Goal: Book appointment/travel/reservation

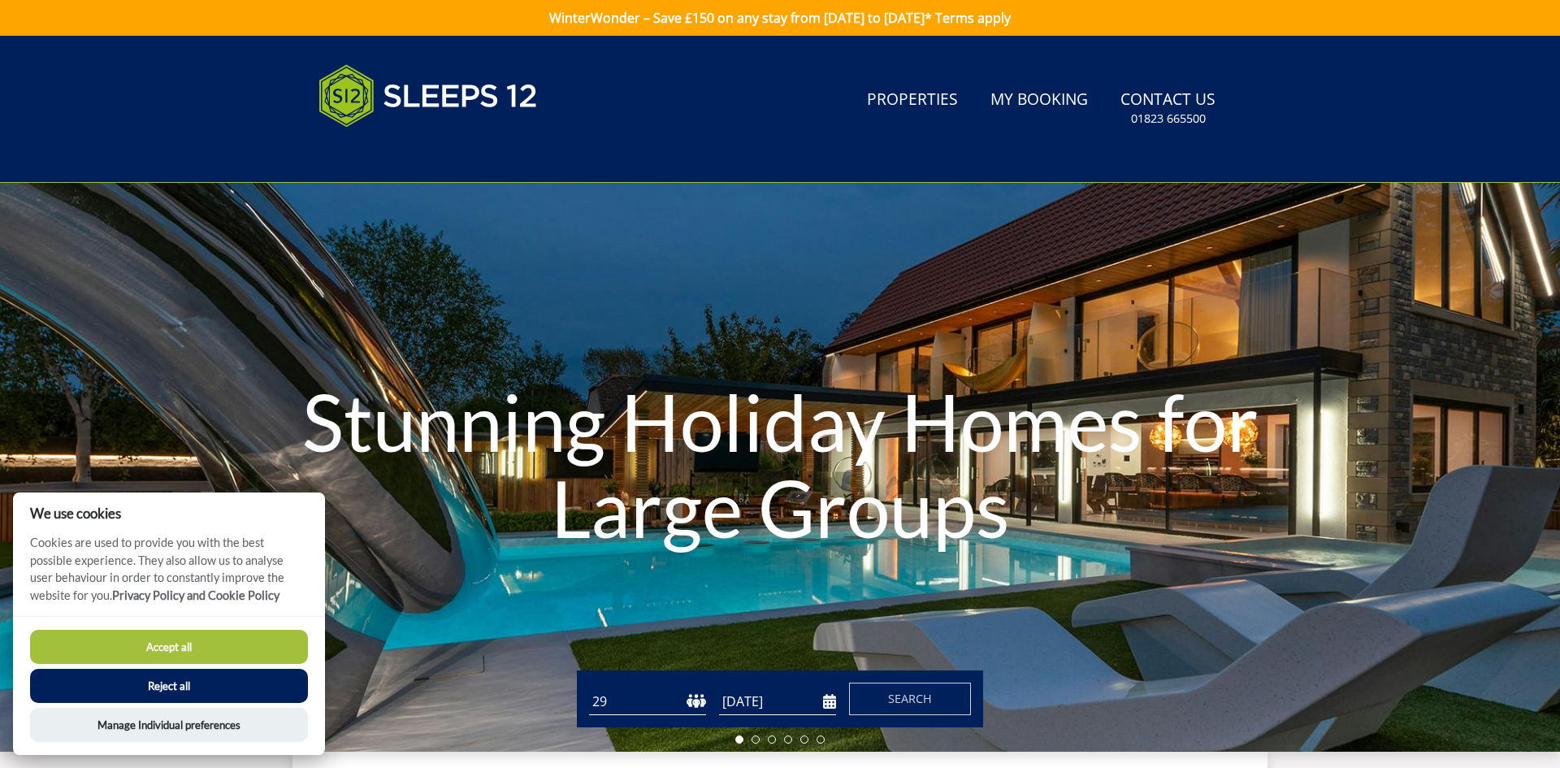
scroll to position [33, 0]
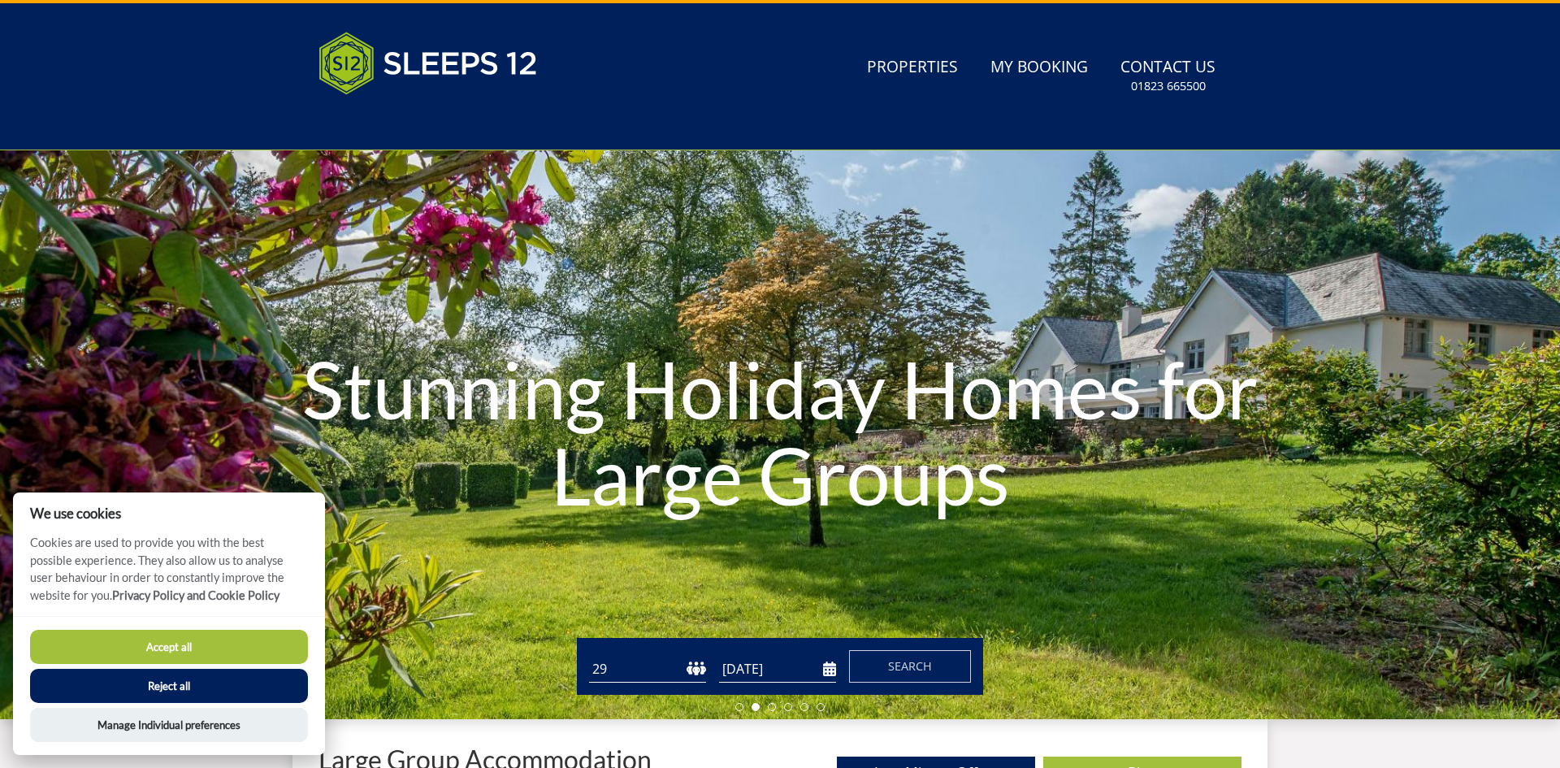
click at [701, 676] on select "1 2 3 4 5 6 7 8 9 10 11 12 13 14 15 16 17 18 19 20 21 22 23 24 25 26 27 28 29 3…" at bounding box center [647, 669] width 117 height 27
select select "30"
click at [589, 656] on select "1 2 3 4 5 6 7 8 9 10 11 12 13 14 15 16 17 18 19 20 21 22 23 24 25 26 27 28 29 3…" at bounding box center [647, 669] width 117 height 27
click at [733, 669] on input "[DATE]" at bounding box center [777, 669] width 117 height 27
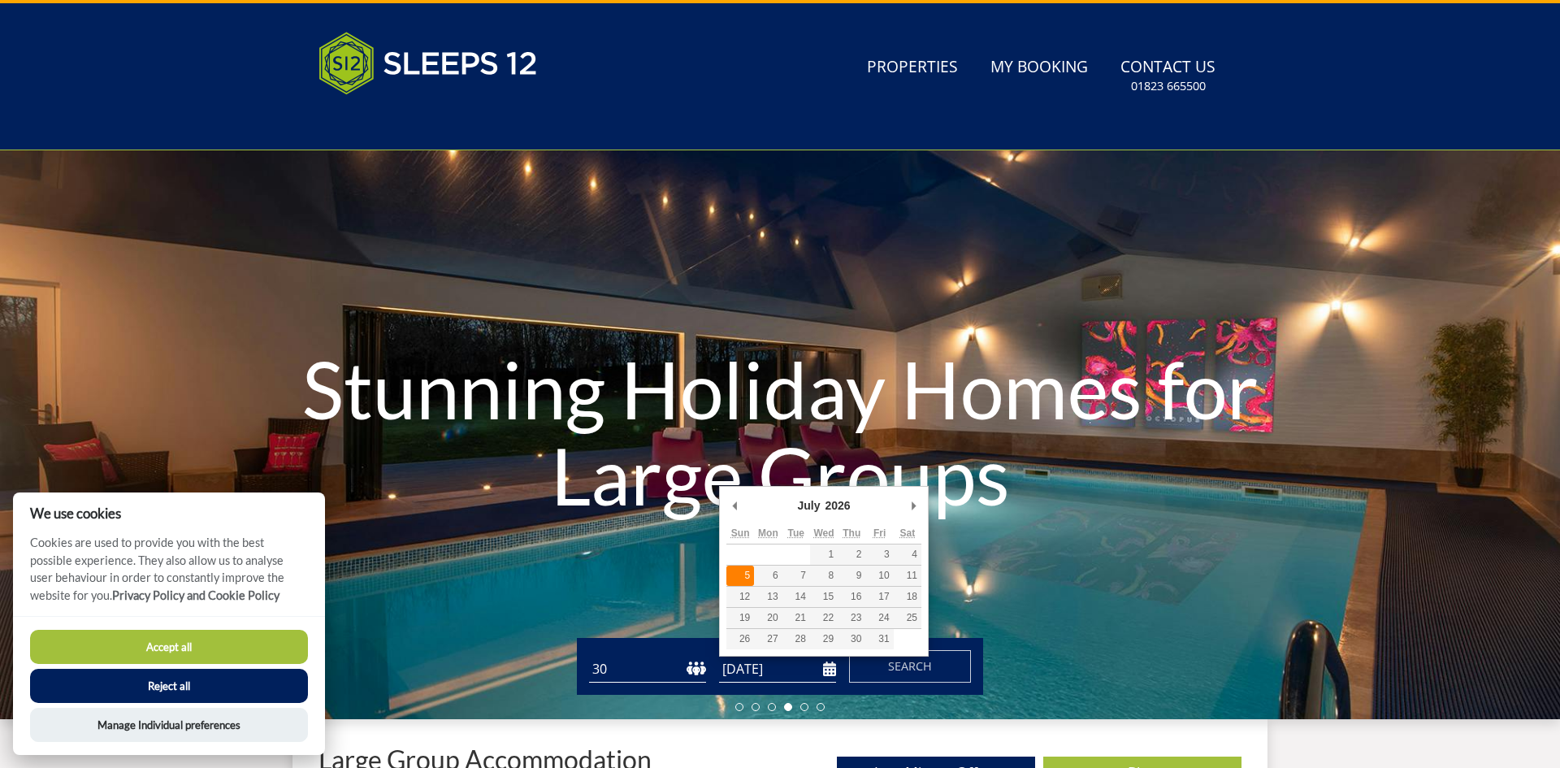
type input "[DATE]"
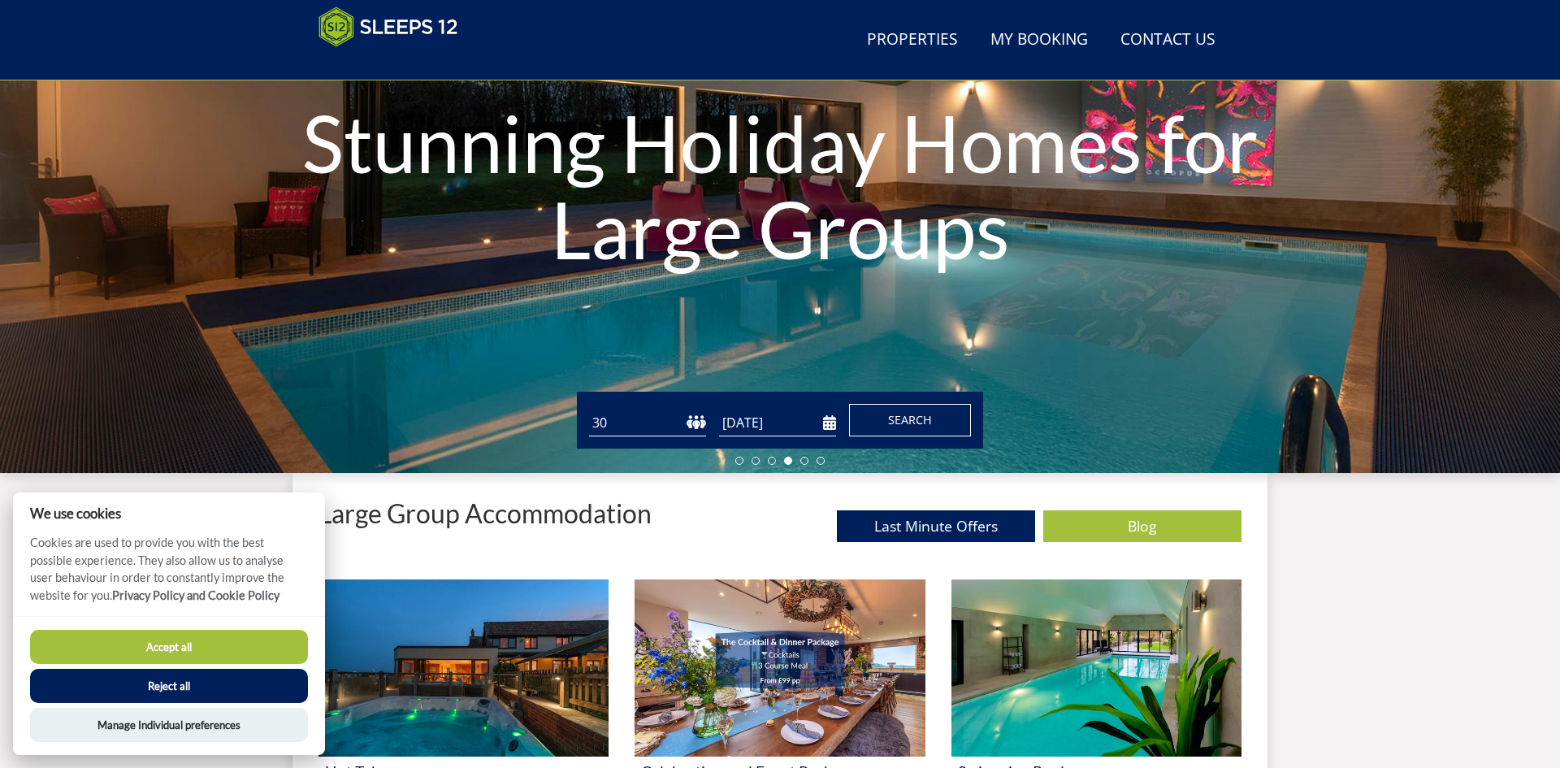
scroll to position [219, 0]
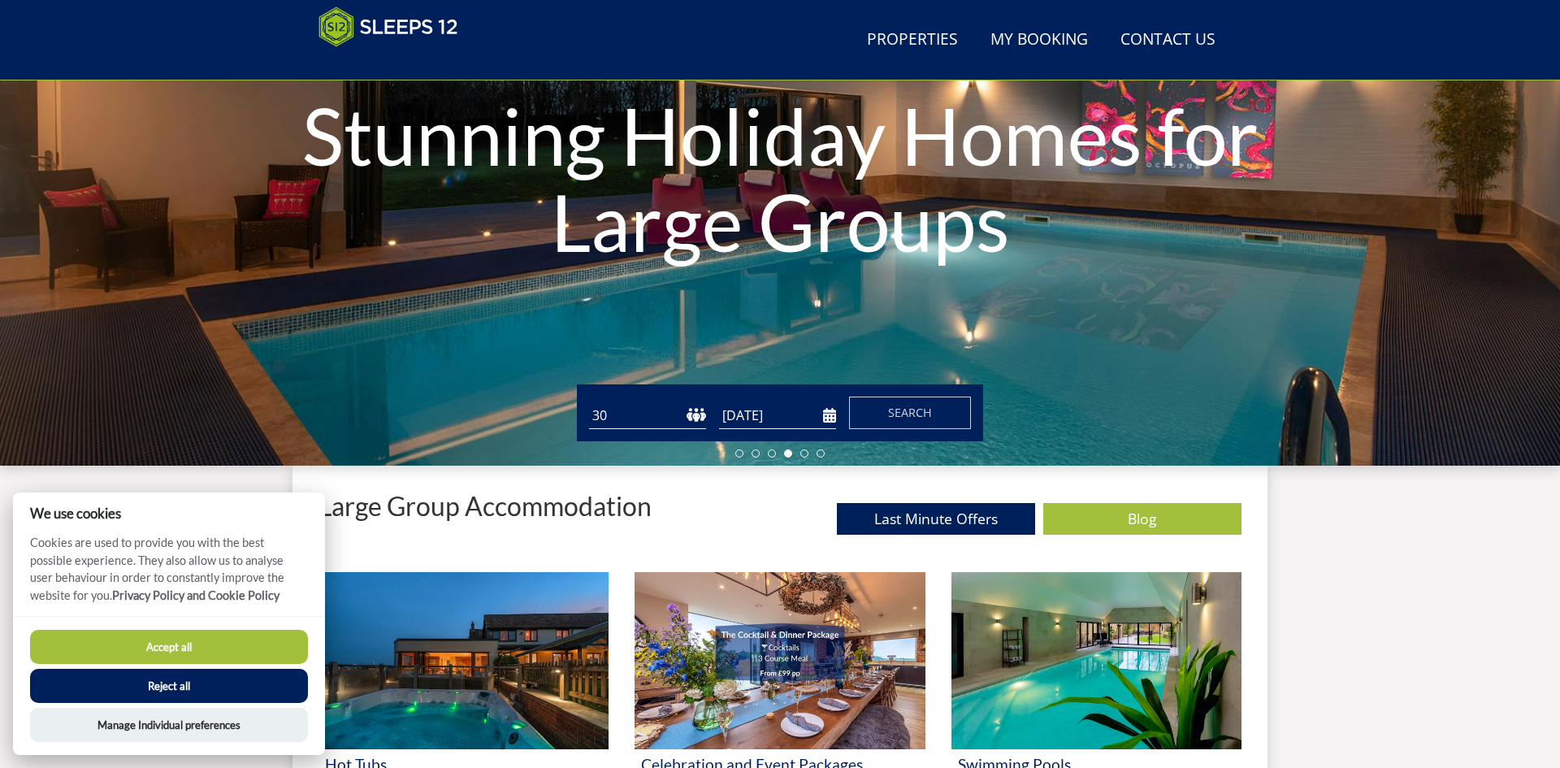
click at [176, 644] on button "Accept all" at bounding box center [169, 647] width 278 height 34
checkbox input "true"
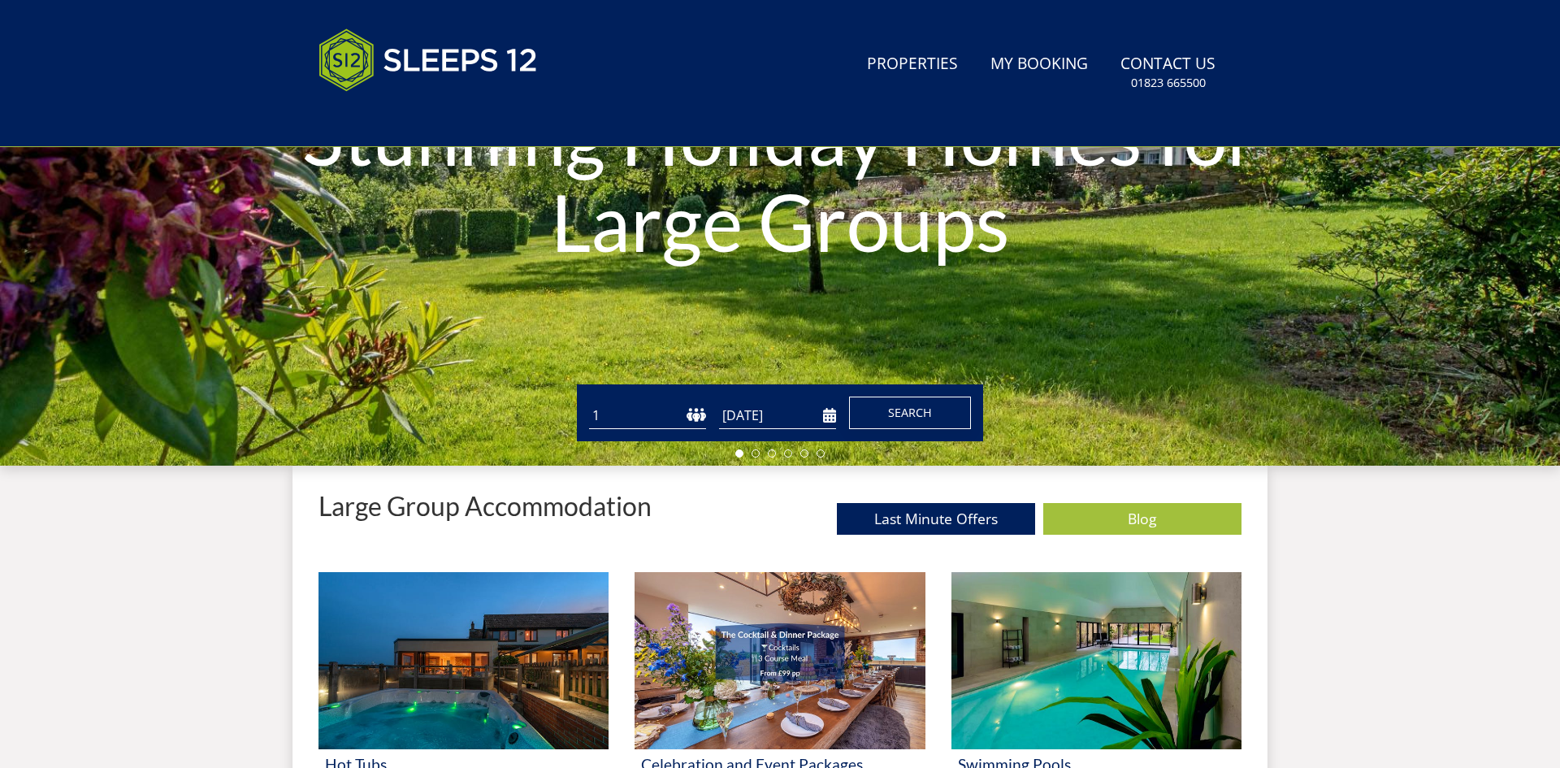
click at [893, 409] on span "Search" at bounding box center [910, 412] width 44 height 15
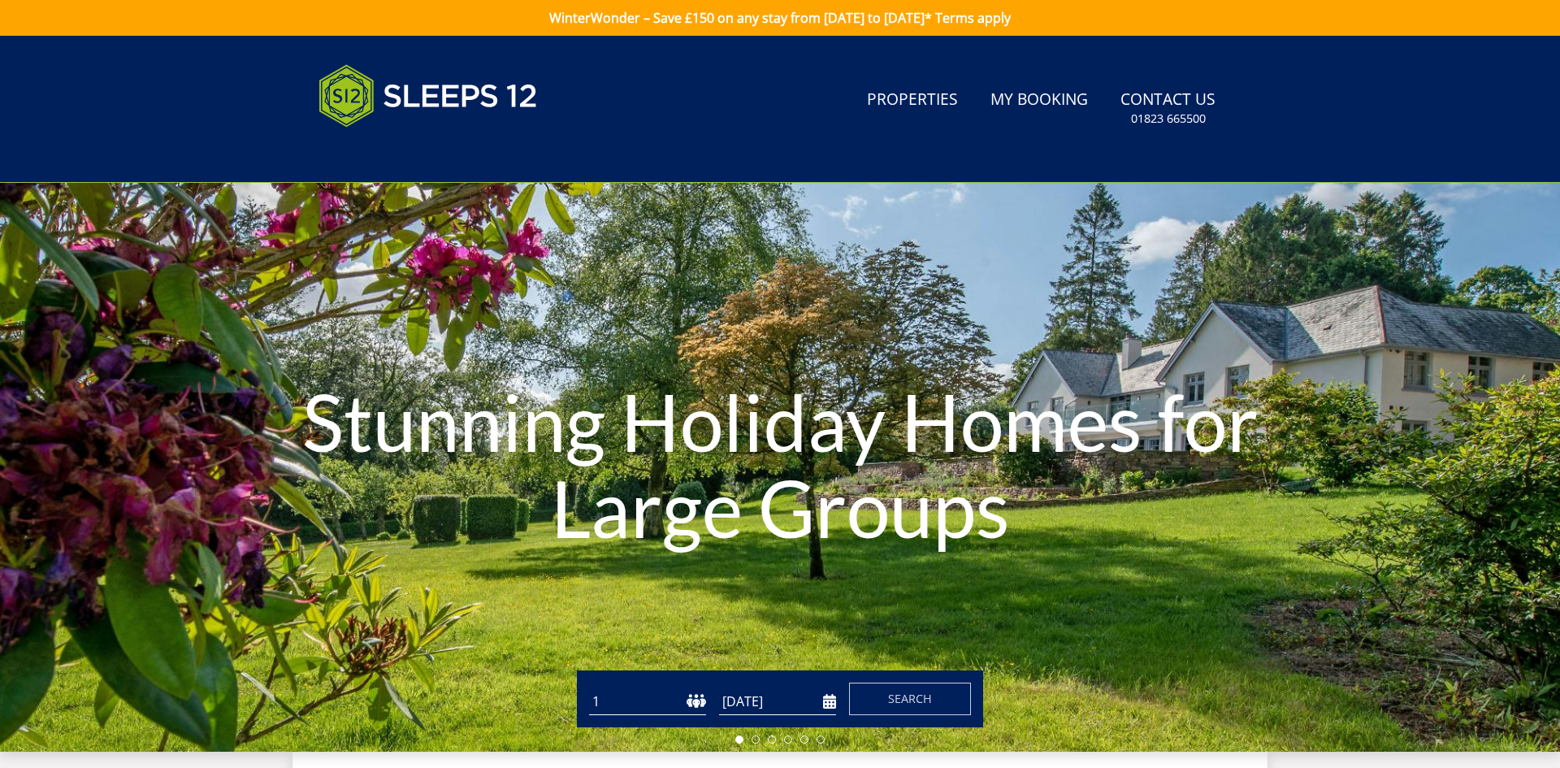
click at [703, 699] on select "1 2 3 4 5 6 7 8 9 10 11 12 13 14 15 16 17 18 19 20 21 22 23 24 25 26 27 28 29 3…" at bounding box center [647, 701] width 117 height 27
click at [589, 688] on select "1 2 3 4 5 6 7 8 9 10 11 12 13 14 15 16 17 18 19 20 21 22 23 24 25 26 27 28 29 3…" at bounding box center [647, 701] width 117 height 27
click at [691, 705] on select "1 2 3 4 5 6 7 8 9 10 11 12 13 14 15 16 17 18 19 20 21 22 23 24 25 26 27 28 29 3…" at bounding box center [647, 701] width 117 height 27
select select "30"
click at [589, 688] on select "1 2 3 4 5 6 7 8 9 10 11 12 13 14 15 16 17 18 19 20 21 22 23 24 25 26 27 28 29 3…" at bounding box center [647, 701] width 117 height 27
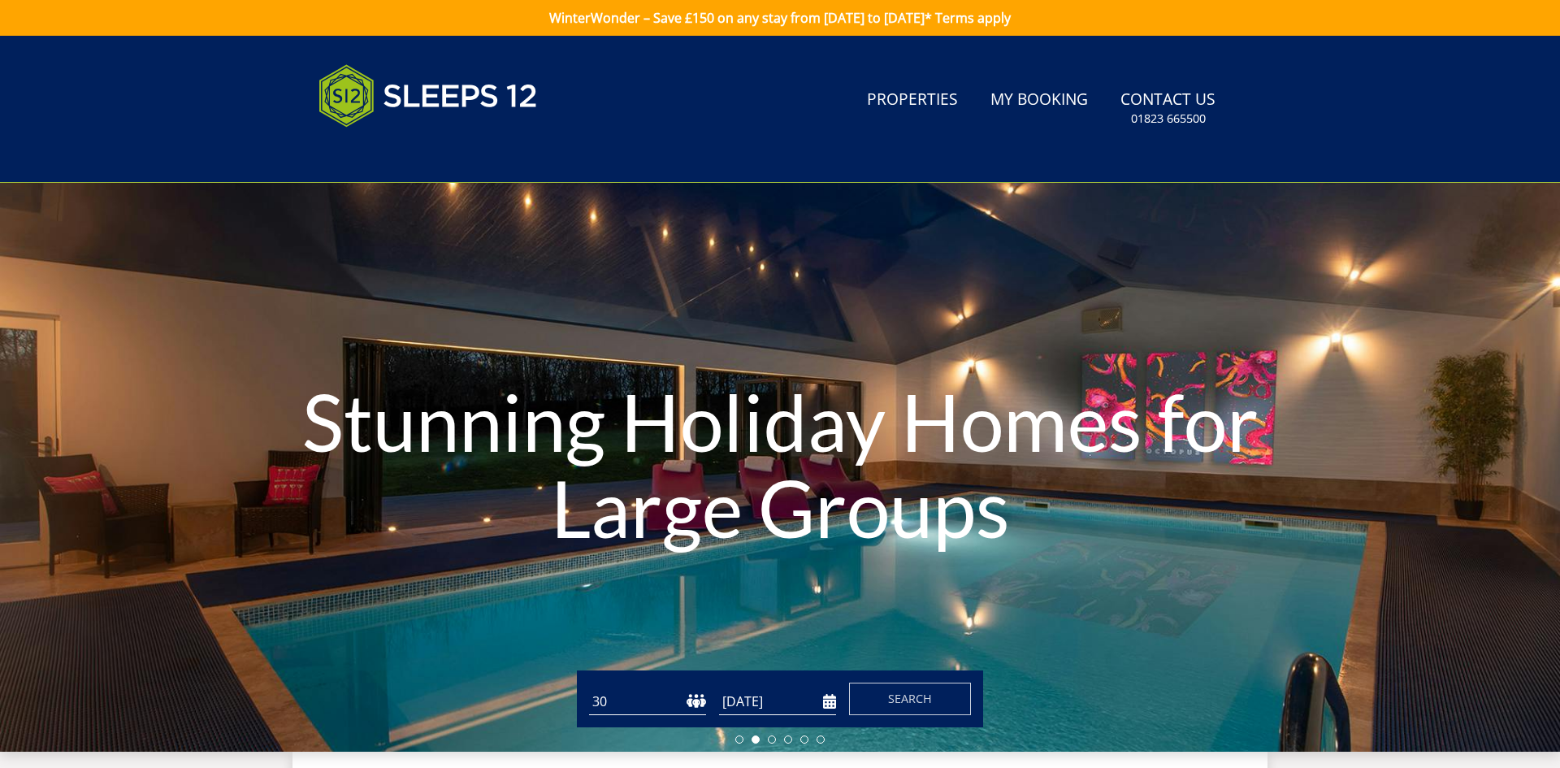
click at [761, 692] on input "[DATE]" at bounding box center [777, 701] width 117 height 27
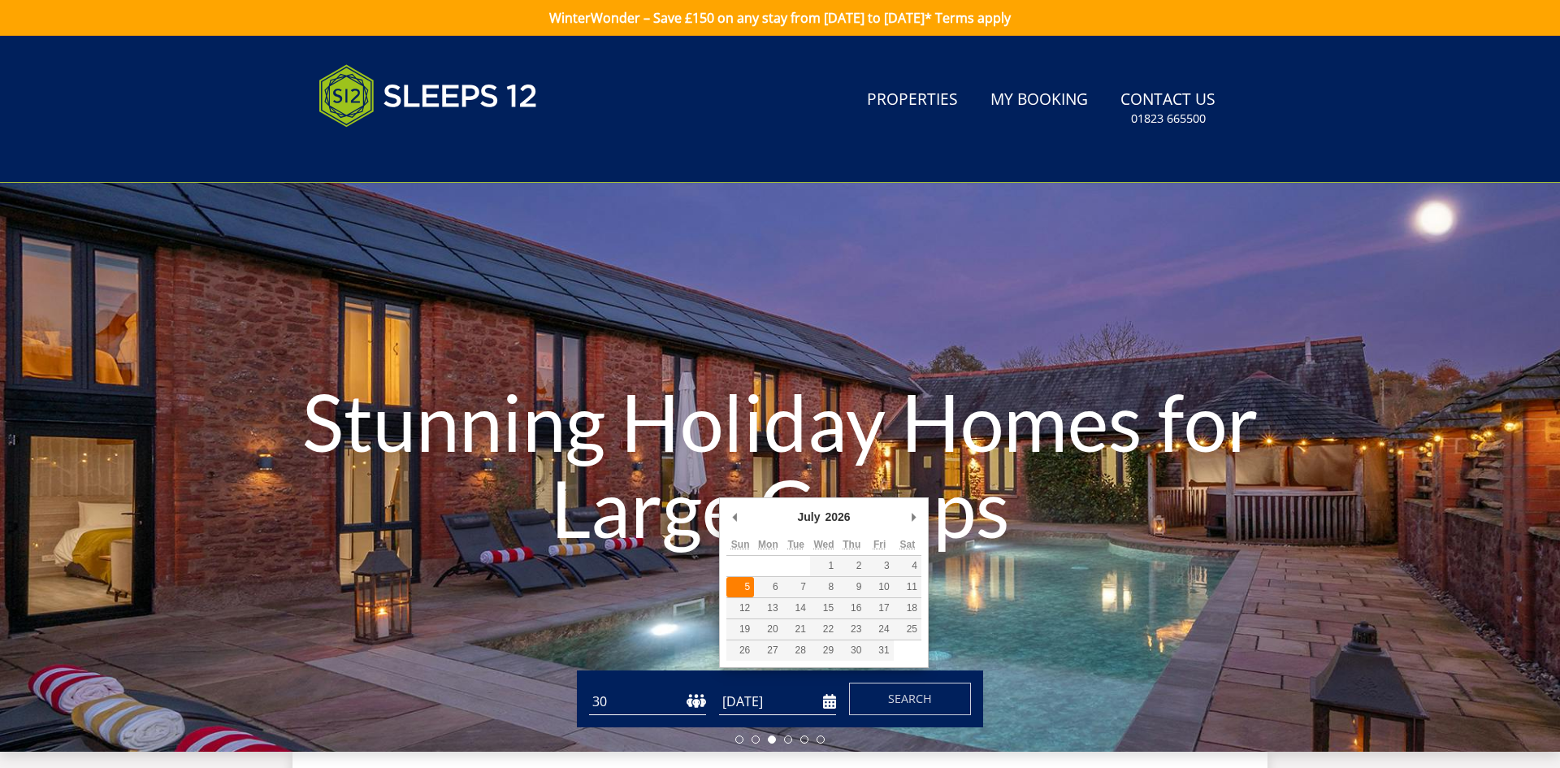
type input "[DATE]"
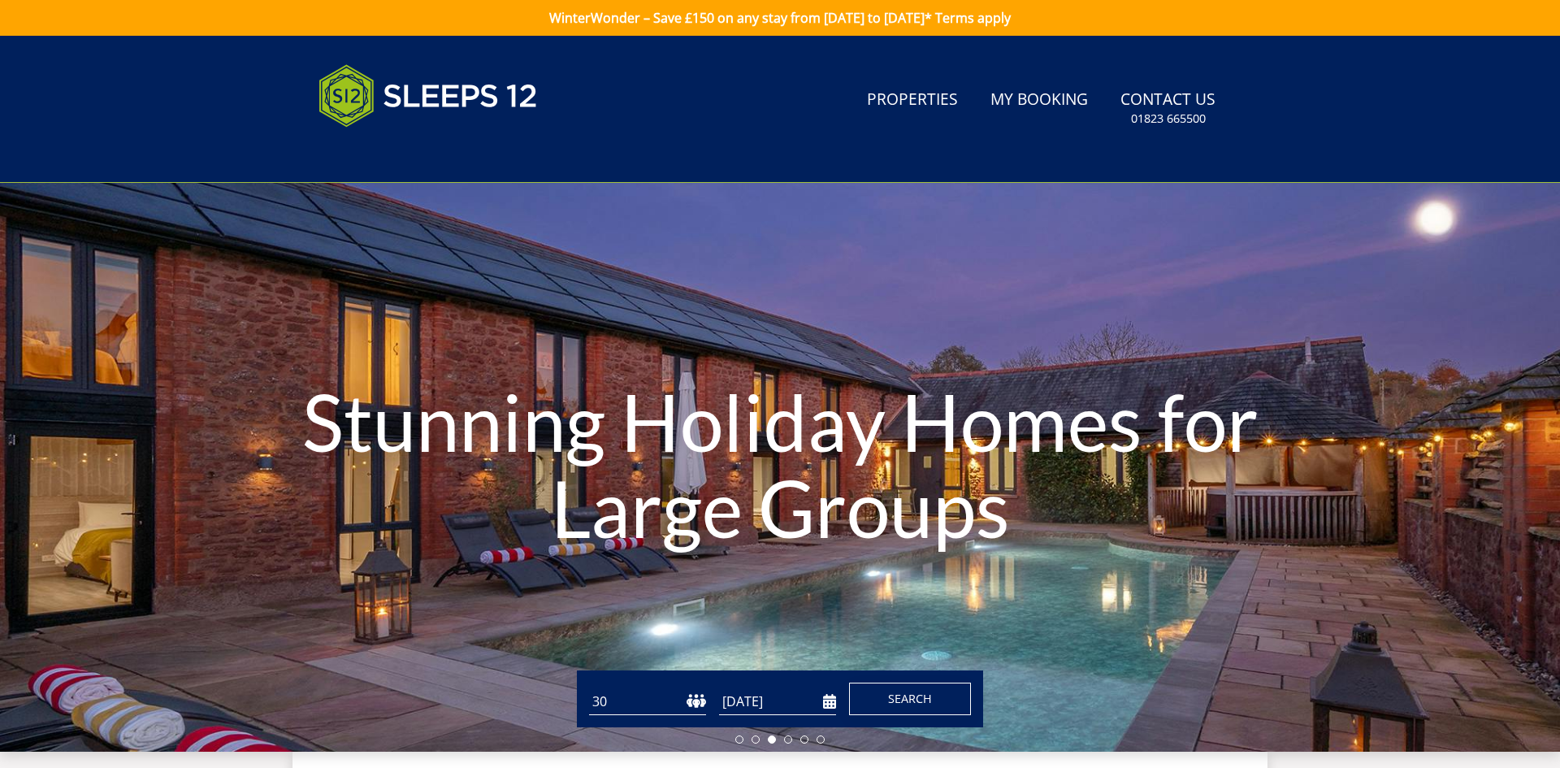
click at [887, 707] on button "Search" at bounding box center [910, 699] width 122 height 33
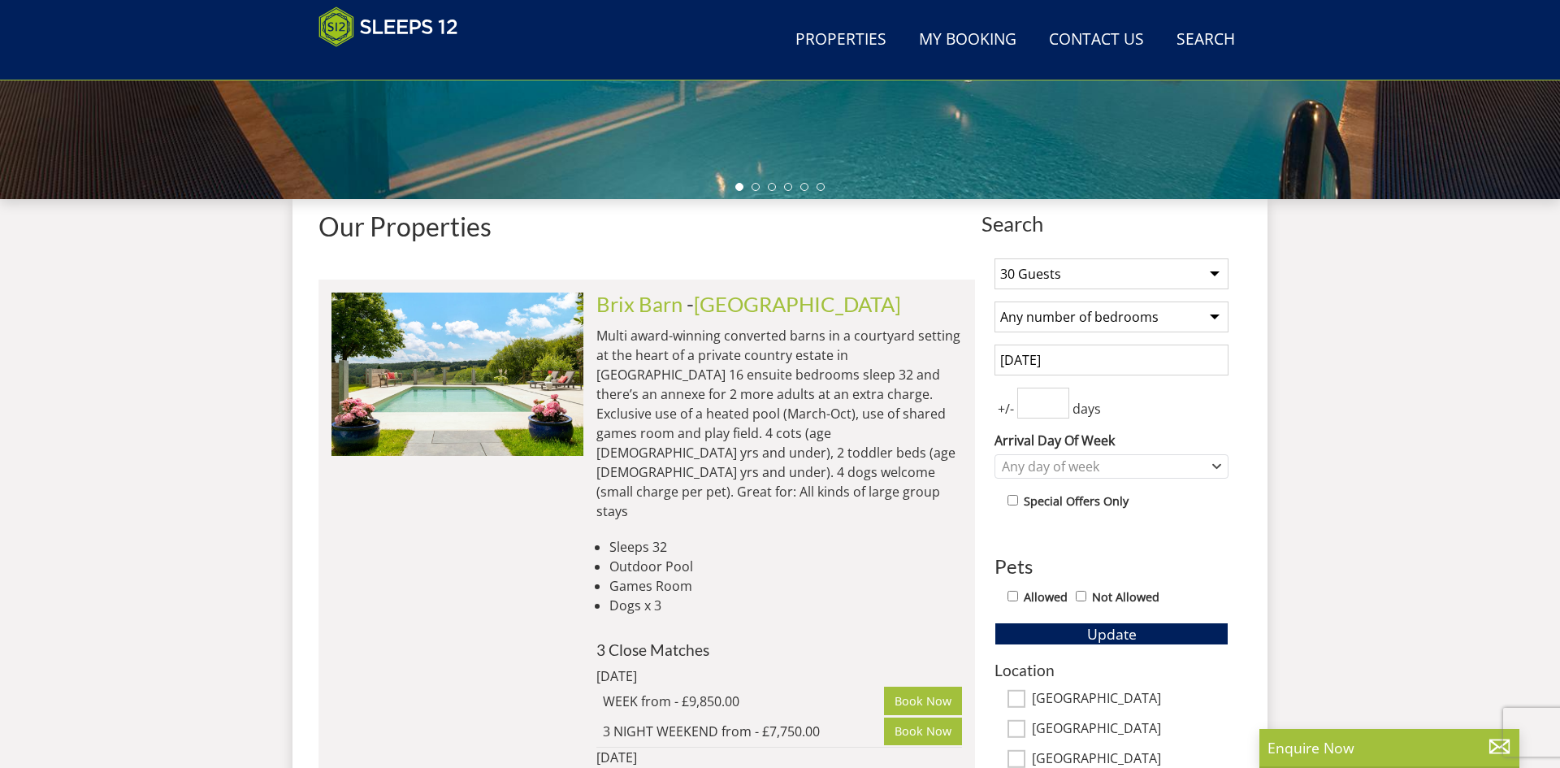
scroll to position [487, 0]
click at [1089, 472] on div "Any day of week" at bounding box center [1103, 466] width 210 height 18
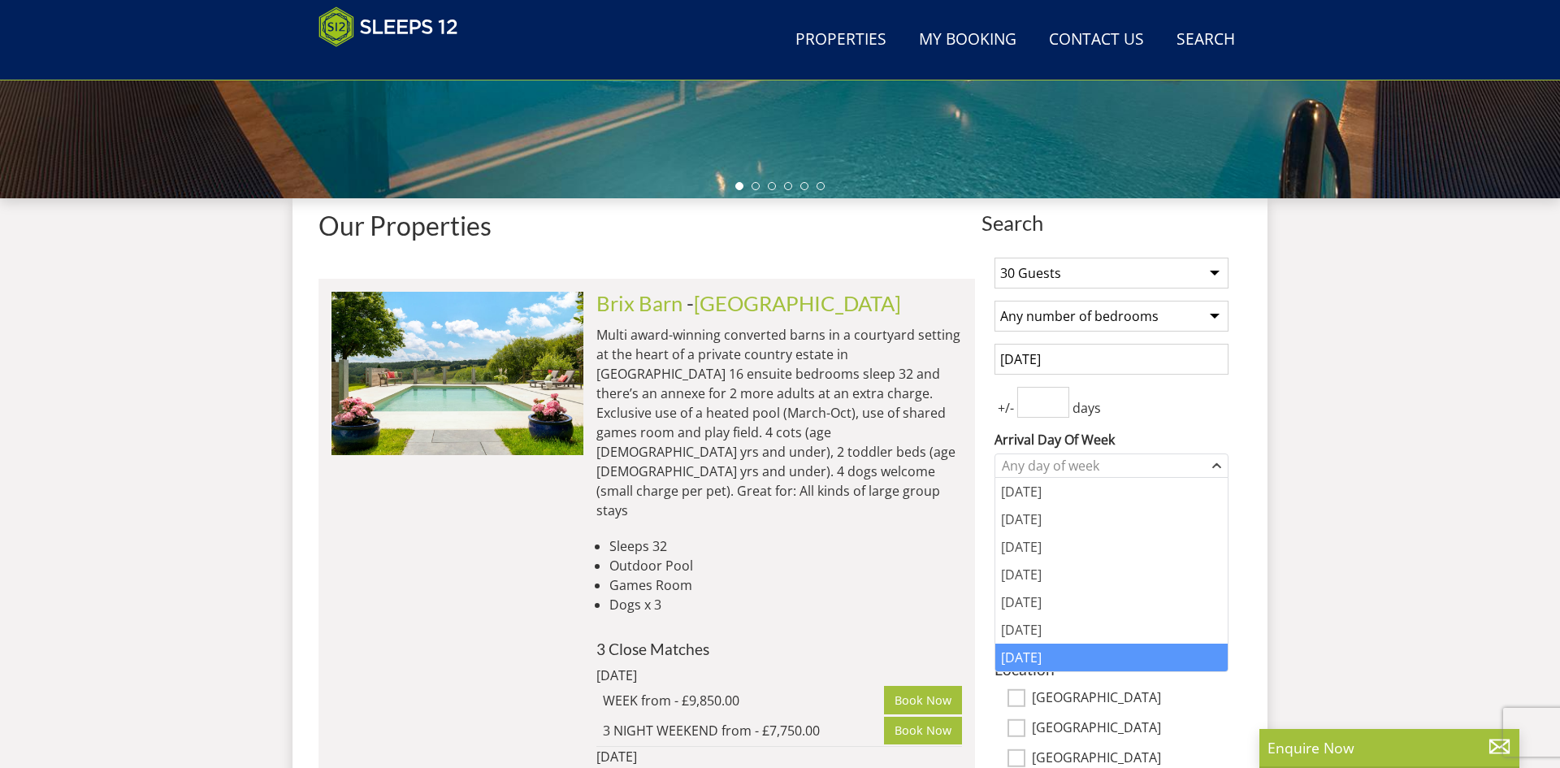
click at [1049, 664] on div "[DATE]" at bounding box center [1111, 658] width 232 height 28
click at [1164, 414] on div "+/- days" at bounding box center [1112, 402] width 234 height 31
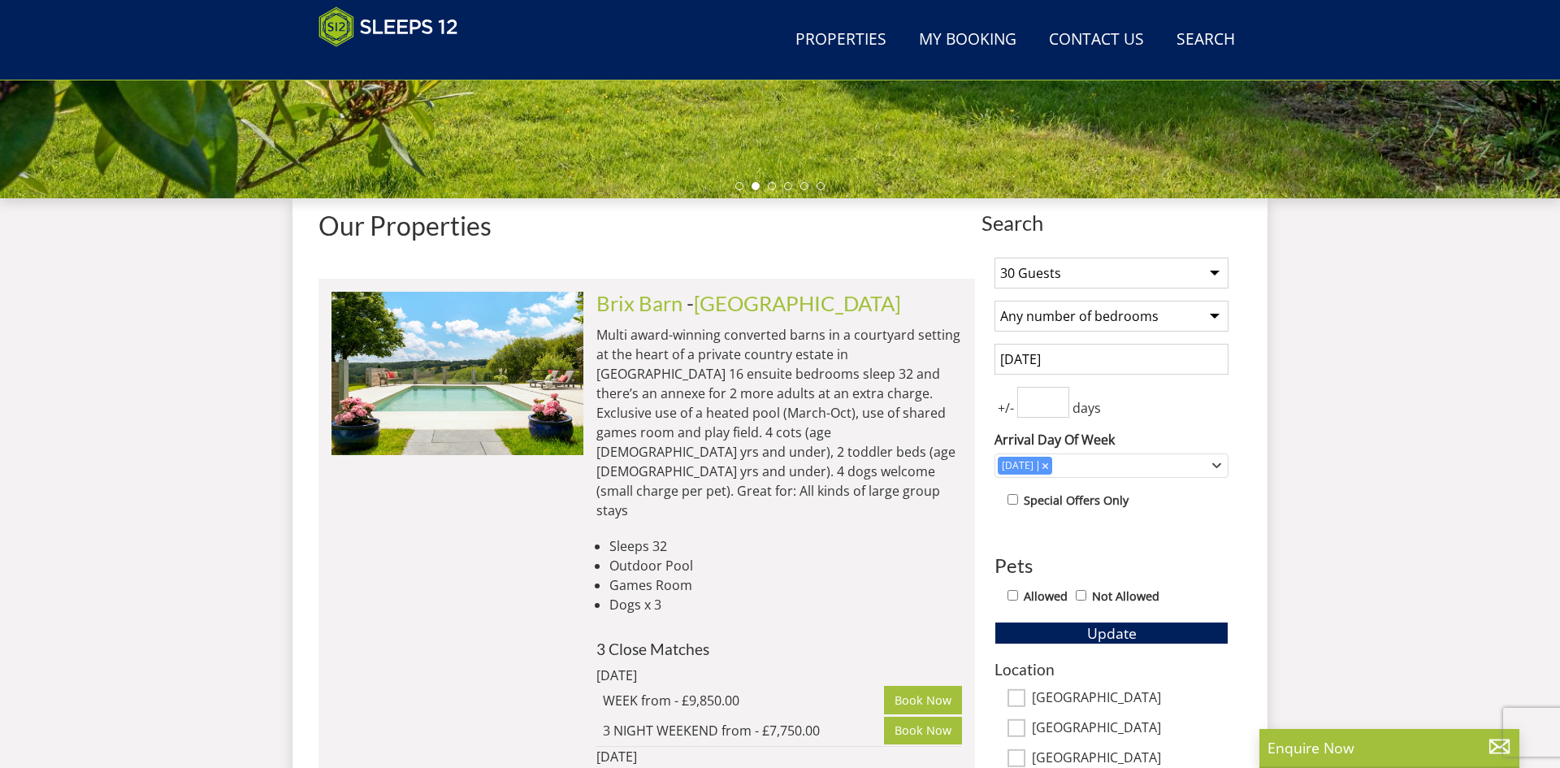
click at [1169, 313] on select "Any number of bedrooms 3 Bedrooms 4 Bedrooms 5 Bedrooms 6 Bedrooms 7 Bedrooms 8…" at bounding box center [1112, 316] width 234 height 31
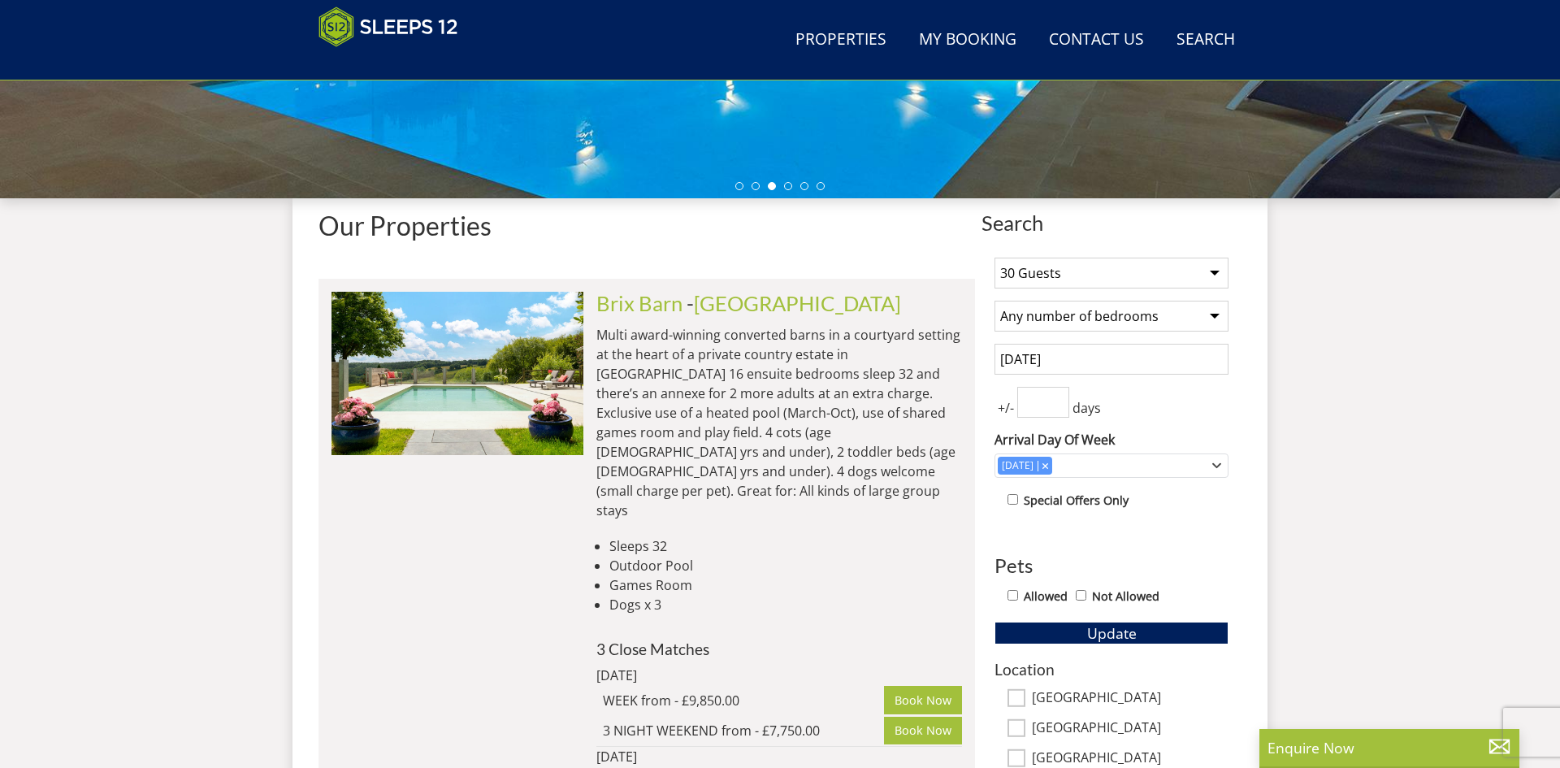
select select "16"
click at [995, 301] on select "Any number of bedrooms 3 Bedrooms 4 Bedrooms 5 Bedrooms 6 Bedrooms 7 Bedrooms 8…" at bounding box center [1112, 316] width 234 height 31
click at [1105, 634] on span "Update" at bounding box center [1112, 633] width 50 height 20
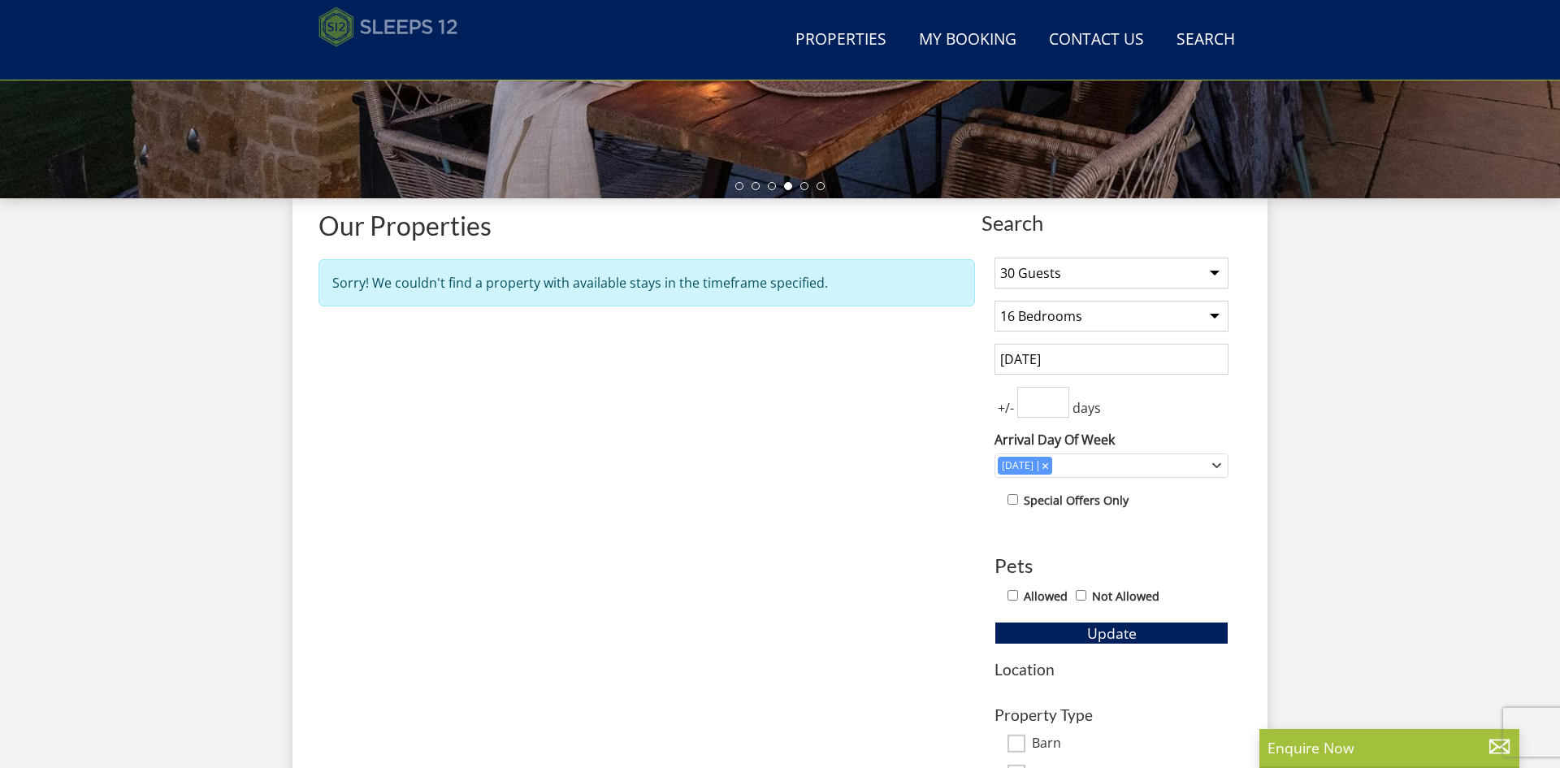
select select "30"
